Goal: Task Accomplishment & Management: Manage account settings

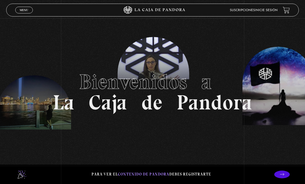
click at [271, 8] on li "Inicie sesión" at bounding box center [266, 10] width 23 height 7
click at [269, 5] on header "Menu Cerrar Suscripciones Inicie sesión" at bounding box center [152, 10] width 293 height 13
click at [272, 11] on link "Inicie sesión" at bounding box center [266, 10] width 23 height 3
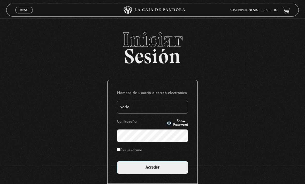
click at [147, 106] on input "yorle" at bounding box center [152, 107] width 71 height 13
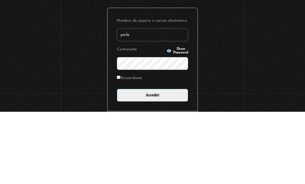
click at [141, 101] on input "yorle" at bounding box center [152, 107] width 71 height 13
type input "[EMAIL_ADDRESS][DOMAIN_NAME]"
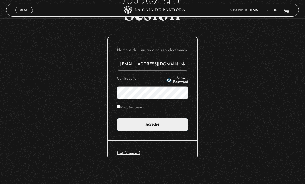
click at [166, 126] on input "Acceder" at bounding box center [152, 124] width 71 height 13
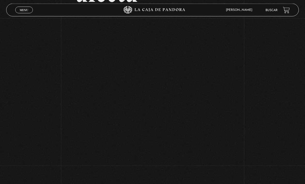
scroll to position [89, 0]
